Goal: Transaction & Acquisition: Obtain resource

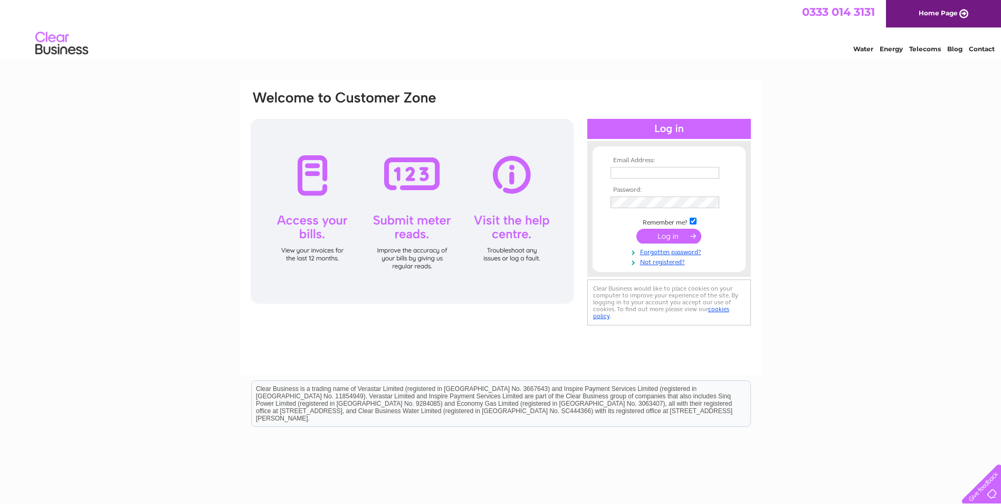
type input "finance@mcqueensdairies.co.uk"
click at [646, 232] on input "submit" at bounding box center [669, 236] width 65 height 15
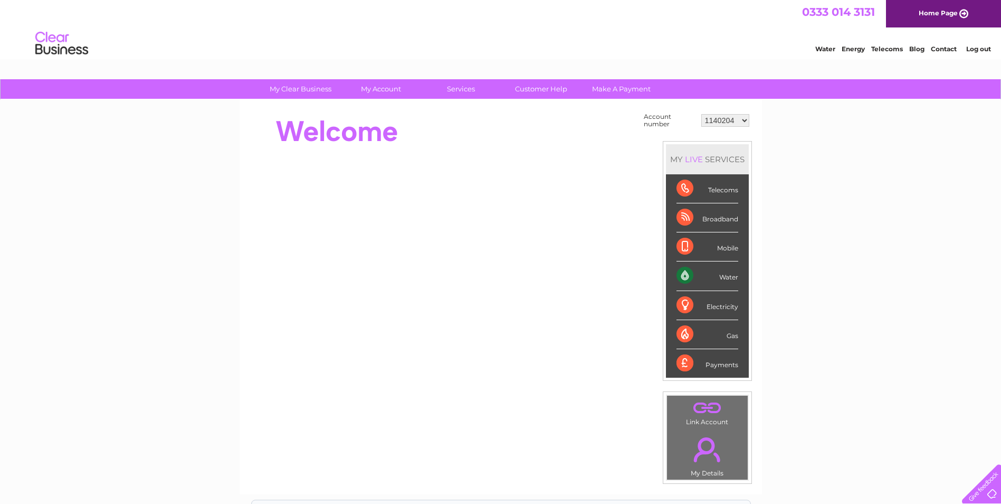
click at [737, 125] on select "1140204 30276580 30283647" at bounding box center [726, 120] width 48 height 13
click at [814, 141] on div "My Clear Business Login Details My Details My Preferences Link Account My Accou…" at bounding box center [500, 376] width 1001 height 595
click at [739, 114] on select "1140204 30276580 30283647" at bounding box center [726, 120] width 48 height 13
click at [61, 164] on div "My Clear Business Login Details My Details My Preferences Link Account My Accou…" at bounding box center [500, 376] width 1001 height 595
click at [742, 122] on select "1140204 30276580 30283647" at bounding box center [726, 120] width 48 height 13
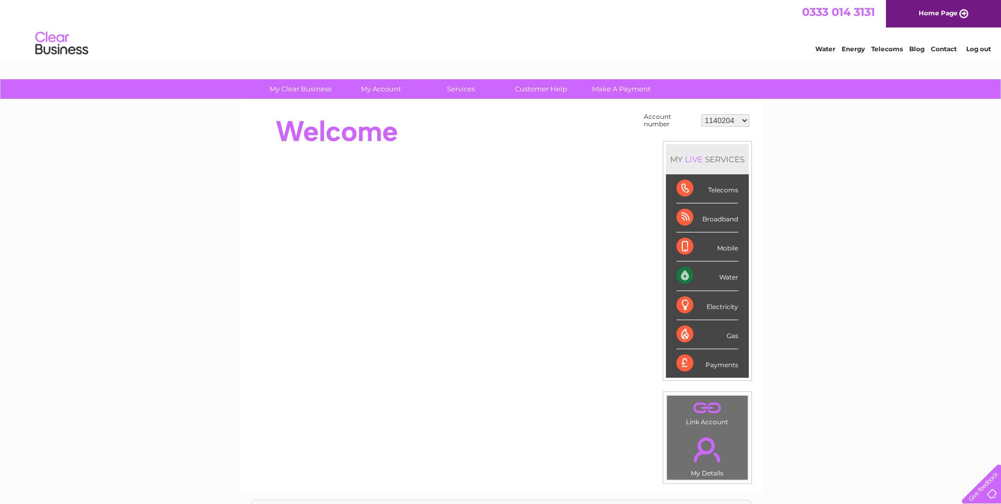
select select "30283647"
click at [702, 114] on select "1140204 30276580 30283647" at bounding box center [726, 120] width 48 height 13
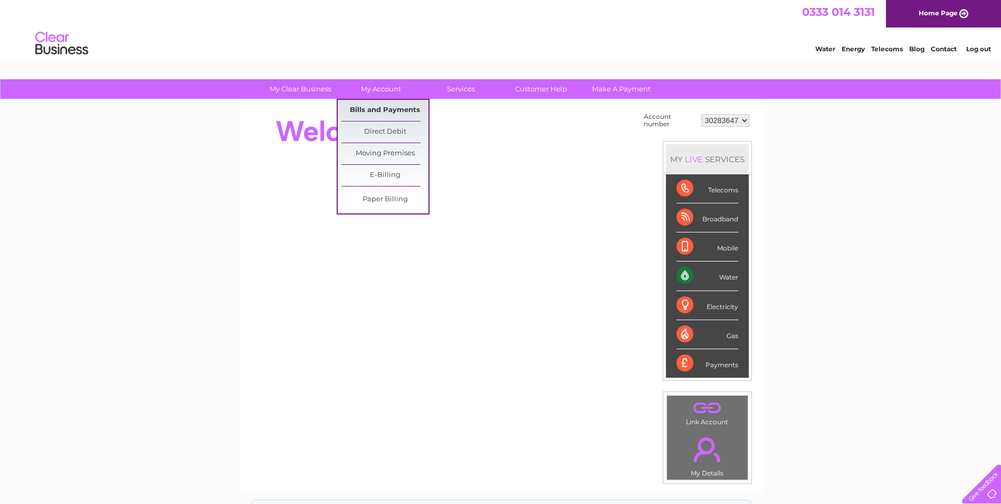
click at [400, 107] on link "Bills and Payments" at bounding box center [385, 110] width 87 height 21
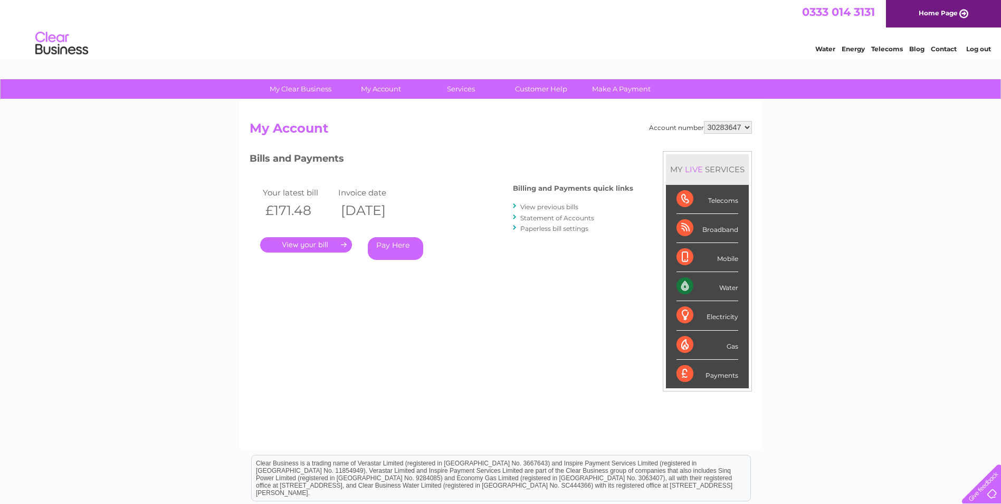
click at [532, 210] on link "View previous bills" at bounding box center [549, 207] width 58 height 8
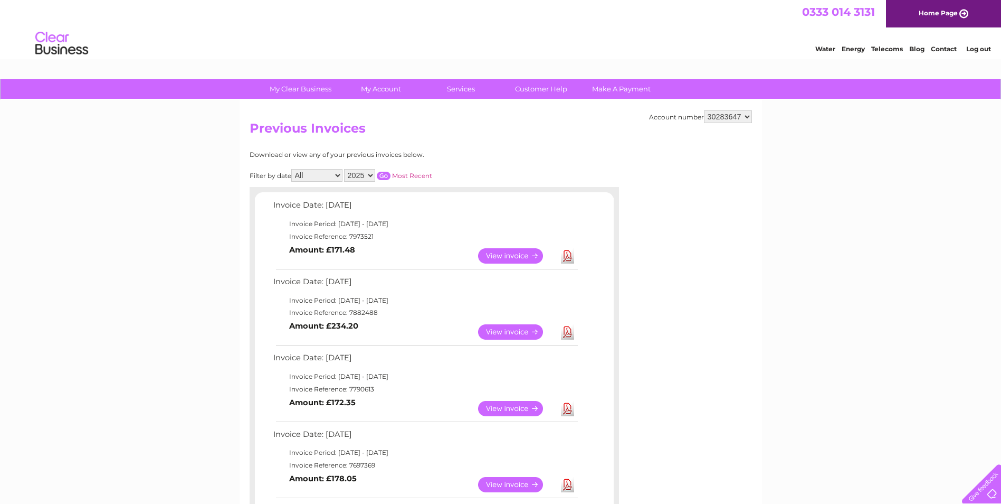
click at [367, 181] on select "2025 2024 2023" at bounding box center [359, 175] width 31 height 13
select select "2024"
click at [345, 169] on select "2025 2024 2023" at bounding box center [359, 175] width 31 height 13
click at [389, 177] on input "button" at bounding box center [384, 176] width 14 height 8
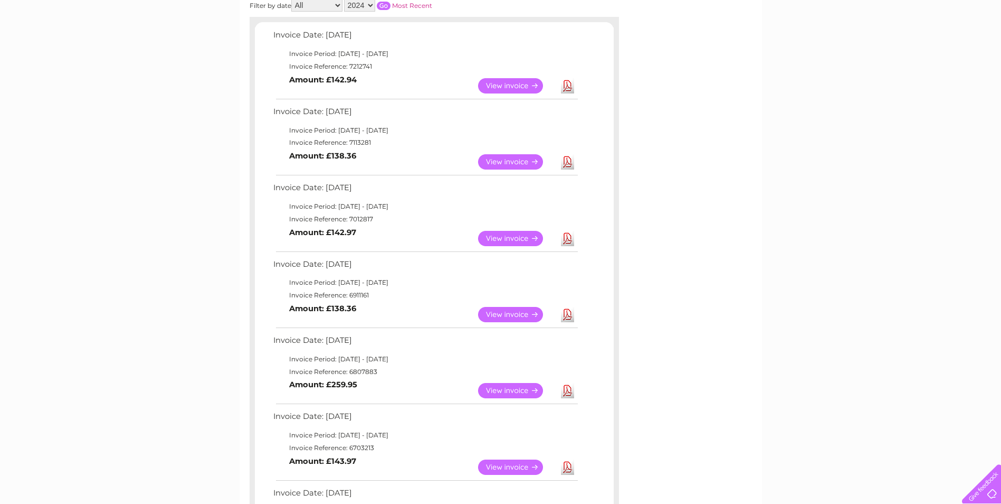
scroll to position [264, 0]
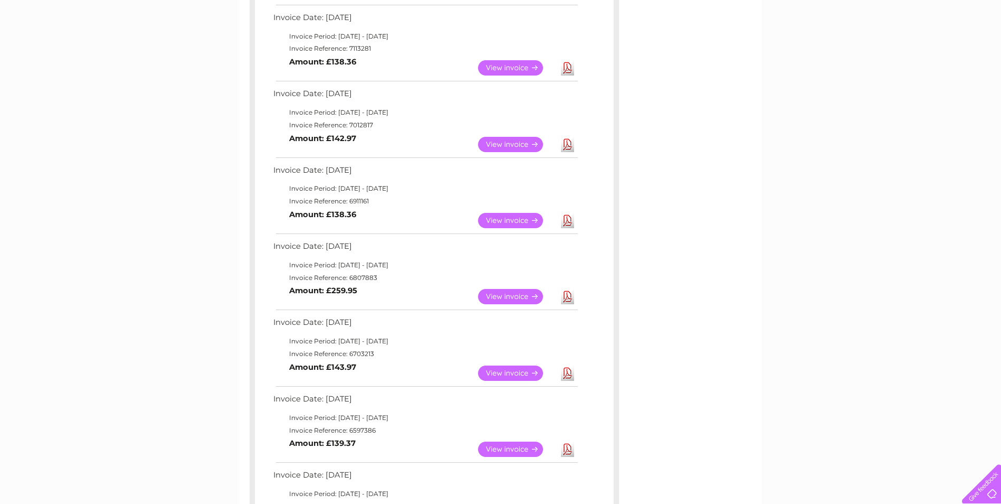
click at [572, 370] on link "Download" at bounding box center [567, 372] width 13 height 15
